Goal: Task Accomplishment & Management: Manage account settings

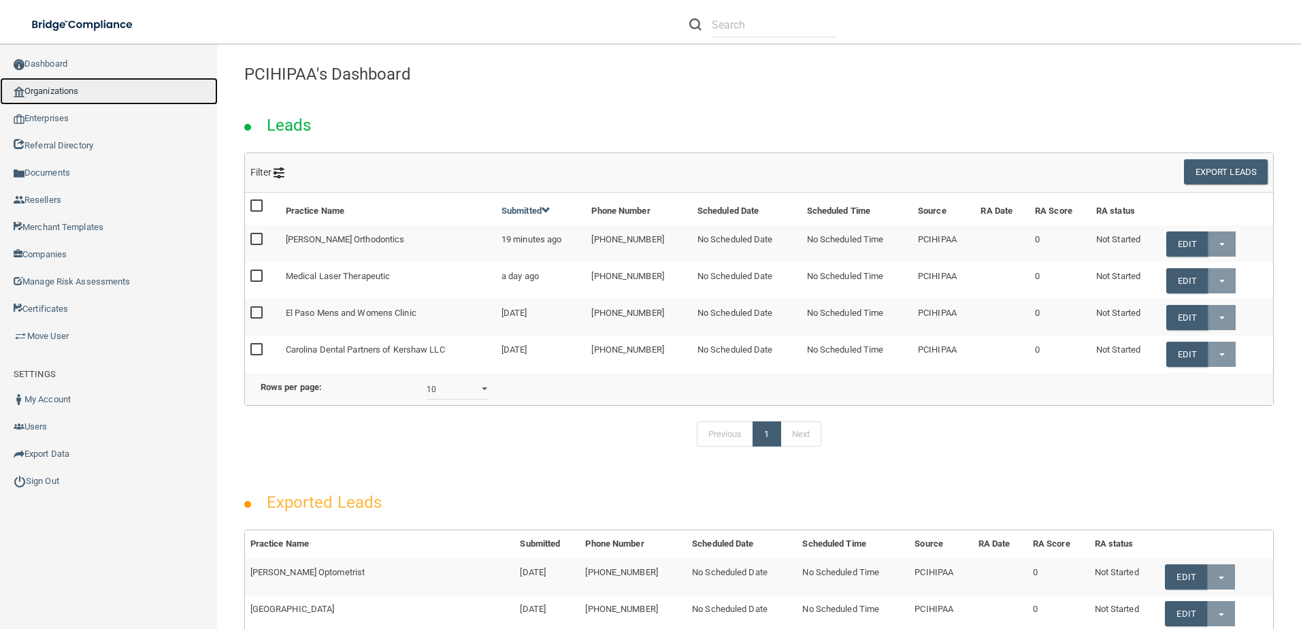
click at [71, 87] on link "Organizations" at bounding box center [109, 91] width 218 height 27
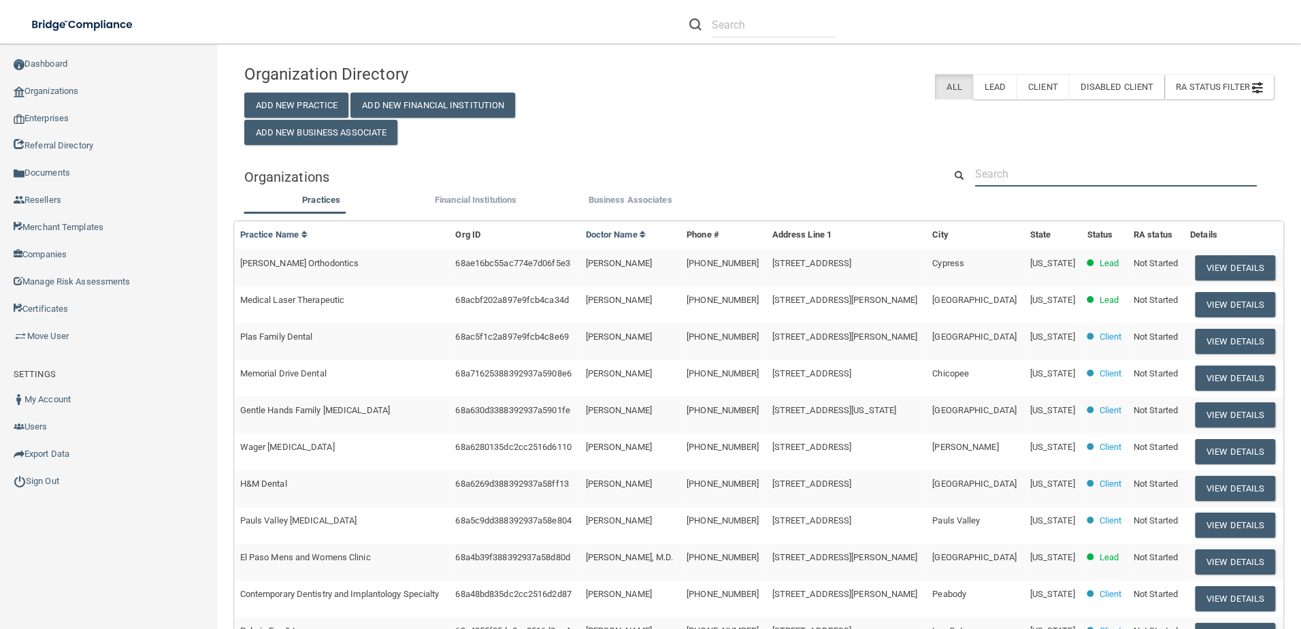
click at [1006, 174] on input "text" at bounding box center [1116, 173] width 282 height 25
paste input "[PERSON_NAME] Orthodontics"
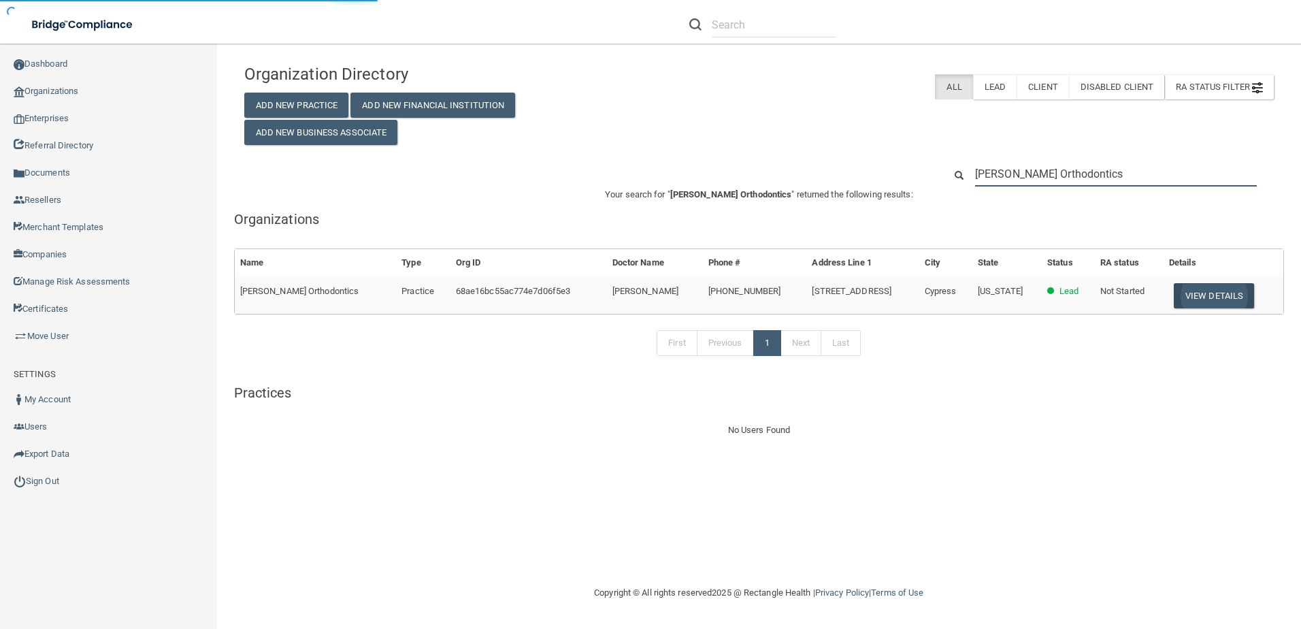
type input "[PERSON_NAME] Orthodontics"
click at [1182, 287] on button "View Details" at bounding box center [1214, 295] width 80 height 25
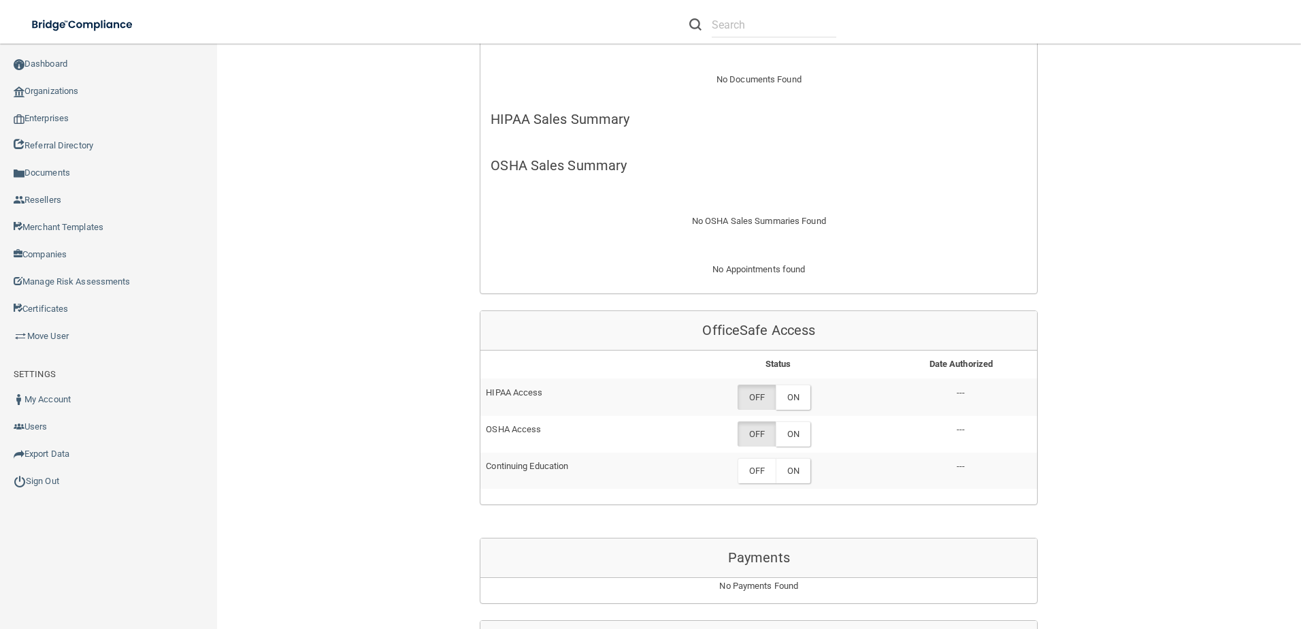
scroll to position [408, 0]
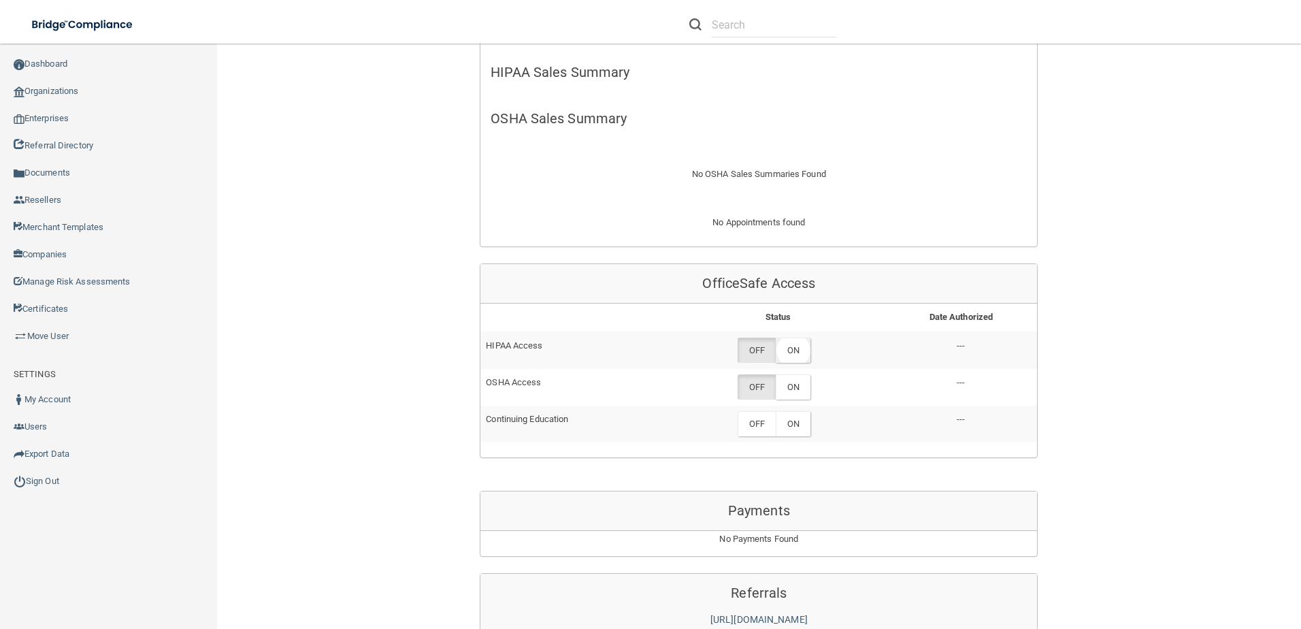
click at [787, 344] on label "ON" at bounding box center [793, 350] width 35 height 25
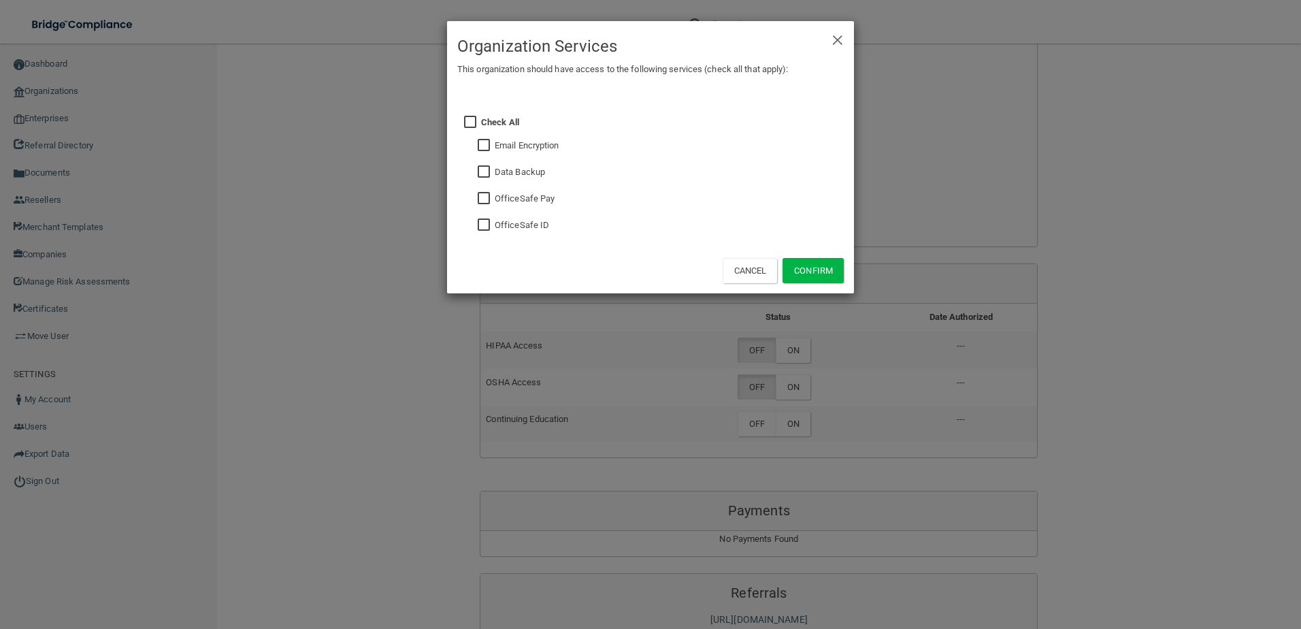
click at [489, 216] on fieldset "OfficeSafe ID" at bounding box center [662, 223] width 363 height 27
click at [489, 227] on input "checkbox" at bounding box center [486, 225] width 16 height 11
checkbox input "true"
click at [854, 248] on div "× Close Organization Services This organization should have access to the follo…" at bounding box center [650, 157] width 408 height 274
click at [829, 261] on button "Confirm" at bounding box center [813, 270] width 61 height 25
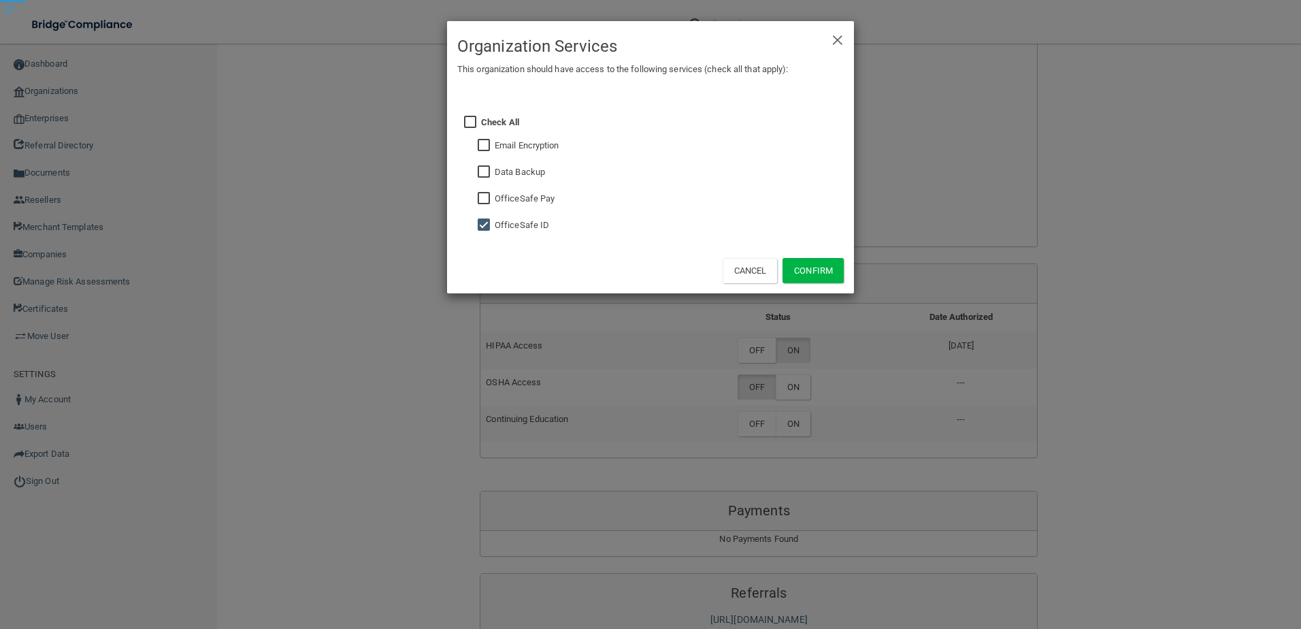
click at [796, 408] on div "× Close Organization Services This organization should have access to the follo…" at bounding box center [650, 314] width 1301 height 629
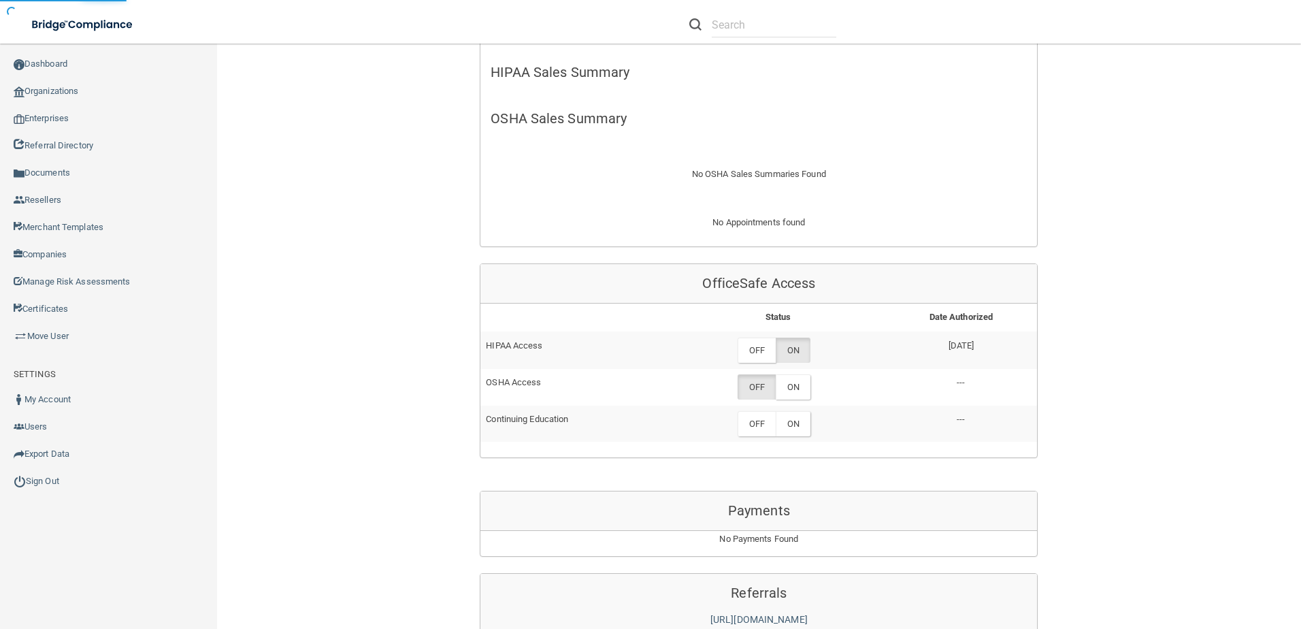
click at [794, 395] on label "ON" at bounding box center [793, 386] width 35 height 25
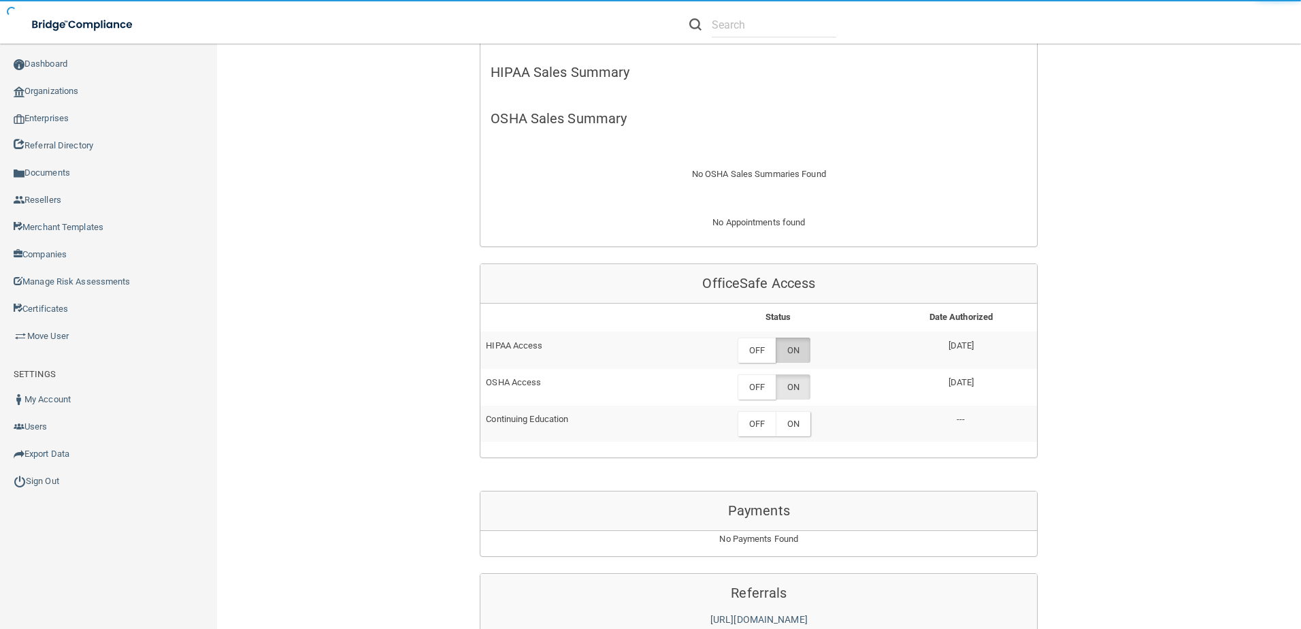
click at [783, 347] on label "ON" at bounding box center [793, 350] width 35 height 25
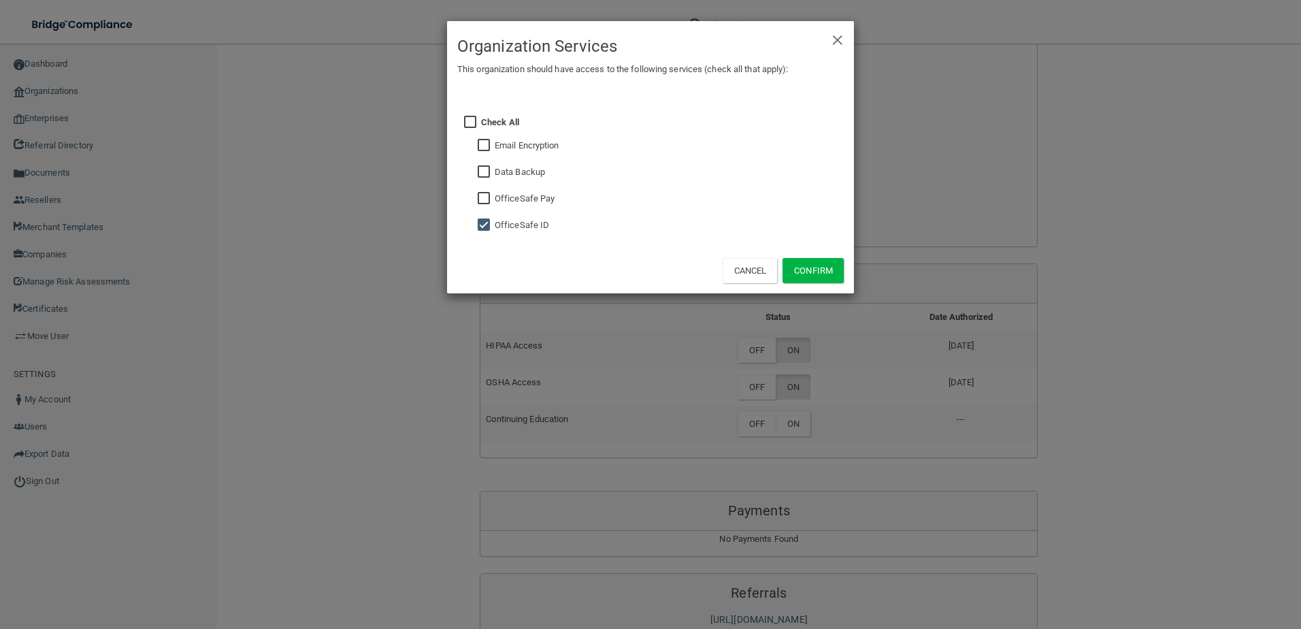
click at [495, 166] on label "Data Backup" at bounding box center [520, 172] width 50 height 16
click at [487, 171] on input "checkbox" at bounding box center [486, 172] width 16 height 11
checkbox input "true"
click at [832, 265] on button "Confirm" at bounding box center [813, 270] width 61 height 25
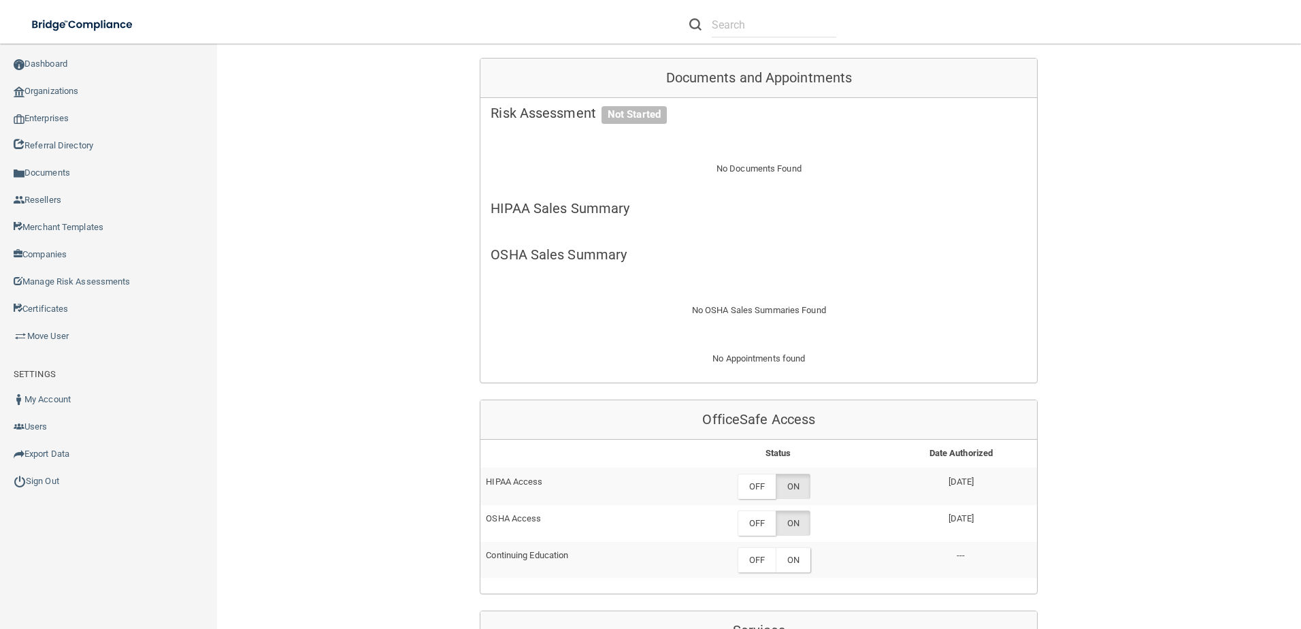
scroll to position [476, 0]
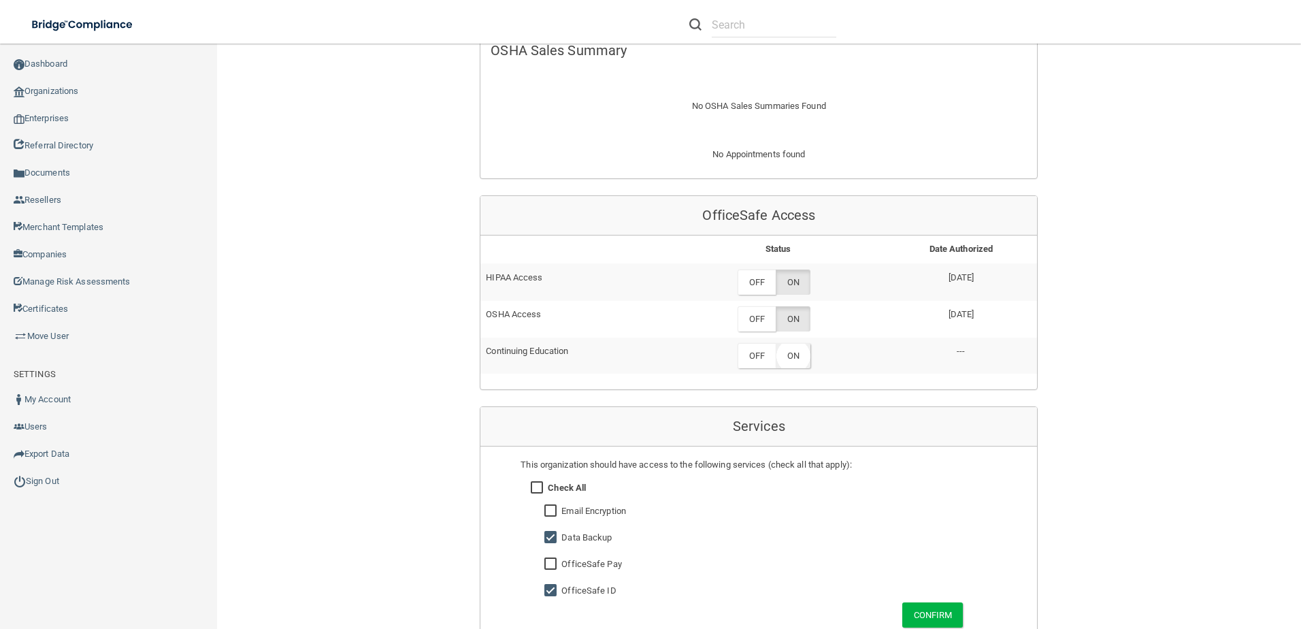
click at [787, 350] on label "ON" at bounding box center [793, 355] width 35 height 25
